Goal: Check status: Check status

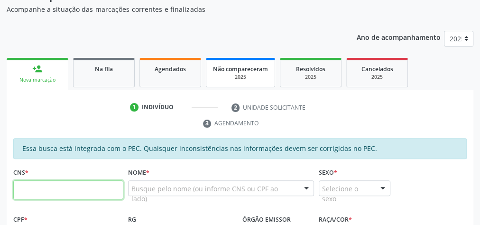
scroll to position [96, 0]
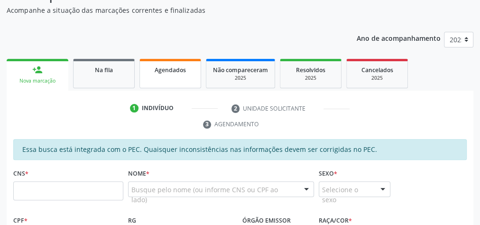
click at [177, 70] on span "Agendados" at bounding box center [170, 70] width 31 height 8
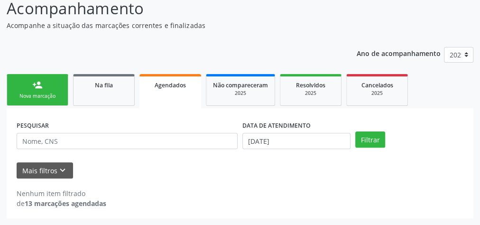
scroll to position [80, 0]
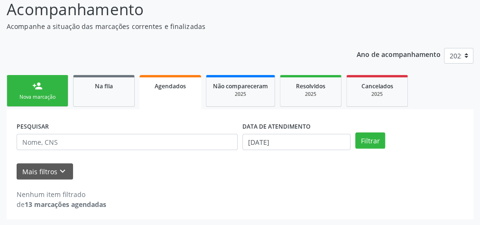
click at [176, 87] on span "Agendados" at bounding box center [170, 86] width 31 height 8
click at [377, 140] on button "Filtrar" at bounding box center [370, 140] width 30 height 16
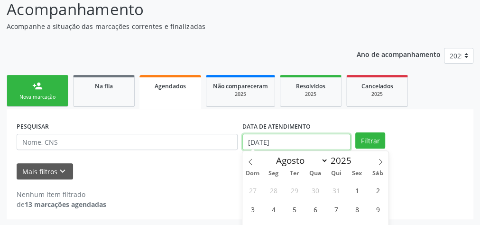
click at [251, 142] on input "[DATE]" at bounding box center [296, 142] width 108 height 16
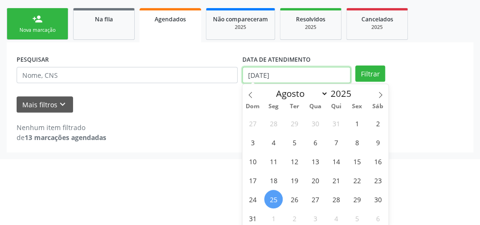
scroll to position [149, 0]
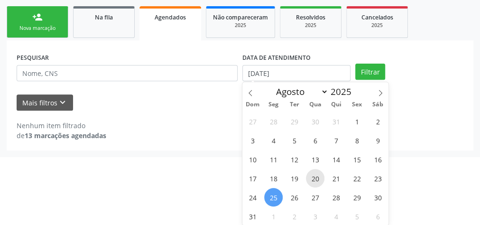
click at [320, 175] on span "20" at bounding box center [315, 178] width 19 height 19
type input "[DATE]"
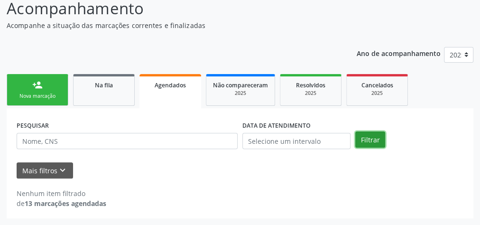
scroll to position [80, 0]
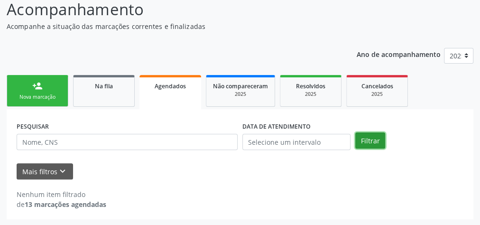
click at [372, 64] on div "Ano de acompanhamento 2025 person_add Nova marcação Na fila Agendados Não compa…" at bounding box center [240, 130] width 467 height 178
click at [375, 138] on button "Filtrar" at bounding box center [370, 140] width 30 height 16
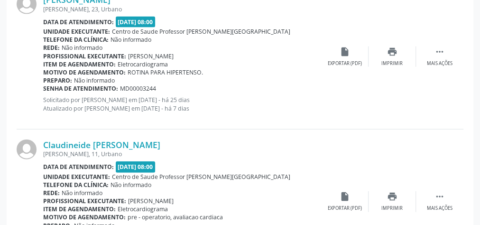
scroll to position [839, 0]
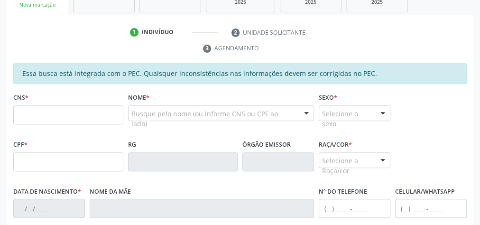
scroll to position [172, 0]
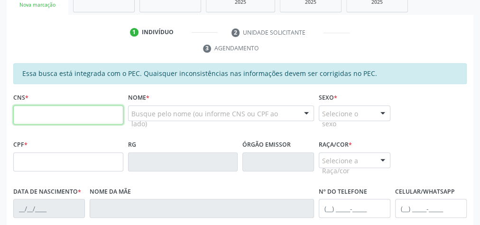
drag, startPoint x: 262, startPoint y: 204, endPoint x: 79, endPoint y: 115, distance: 203.3
click at [79, 115] on input "text" at bounding box center [68, 114] width 110 height 19
type input "898 0063 5389 9256"
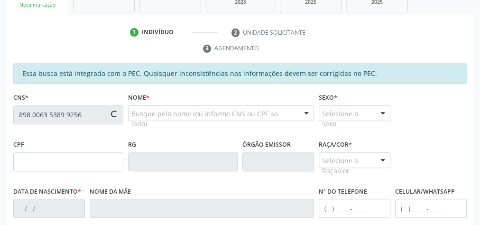
type input "001.925.434-23"
type input "29/02/2024"
type input "Maria Jose da Silva"
type input "(82) 99411-4438"
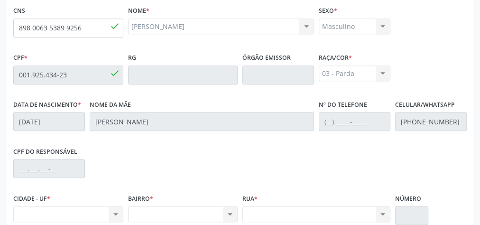
scroll to position [344, 0]
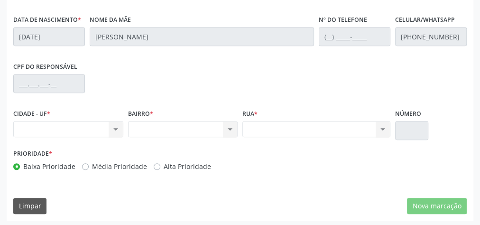
click at [113, 127] on div "Nenhum resultado encontrado para: " " Não há nenhuma opção para ser exibida." at bounding box center [68, 129] width 110 height 16
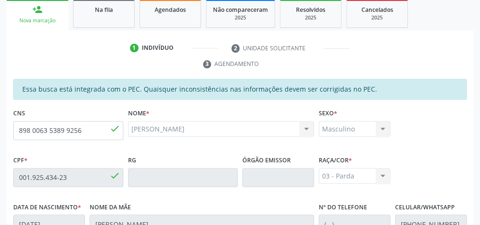
scroll to position [154, 0]
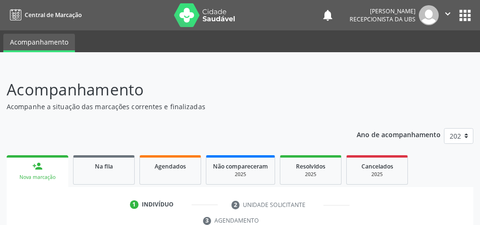
scroll to position [154, 0]
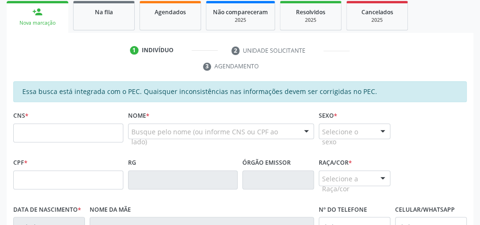
click at [74, 125] on input "text" at bounding box center [68, 132] width 110 height 19
